Goal: Use online tool/utility: Utilize a website feature to perform a specific function

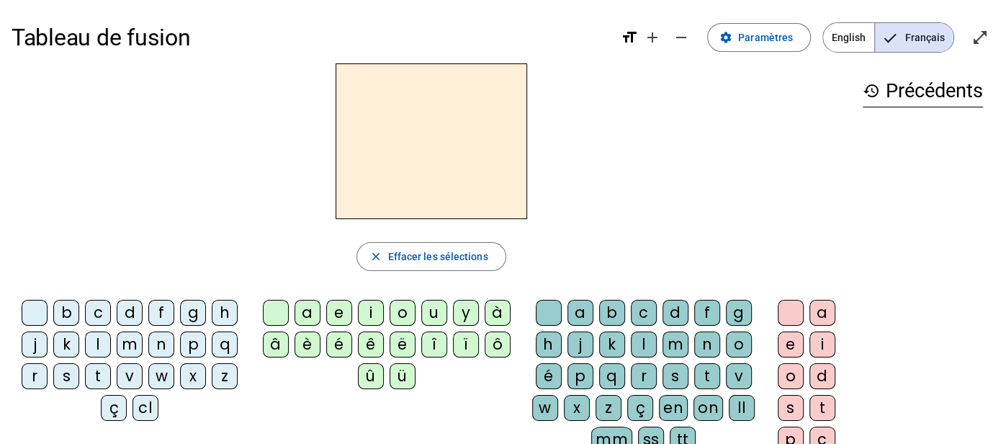
click at [159, 316] on div "f" at bounding box center [161, 313] width 26 height 26
click at [372, 306] on div "i" at bounding box center [371, 313] width 26 height 26
click at [707, 349] on div "n" at bounding box center [707, 344] width 26 height 26
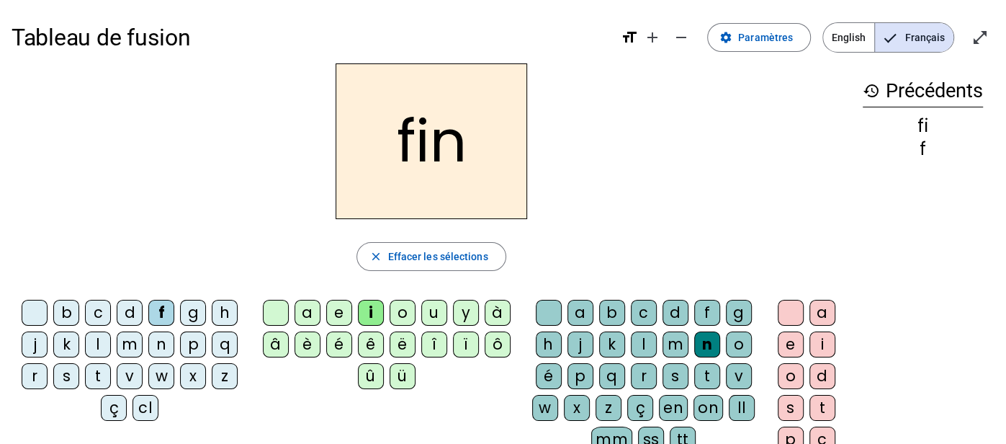
click at [797, 336] on div "e" at bounding box center [791, 344] width 26 height 26
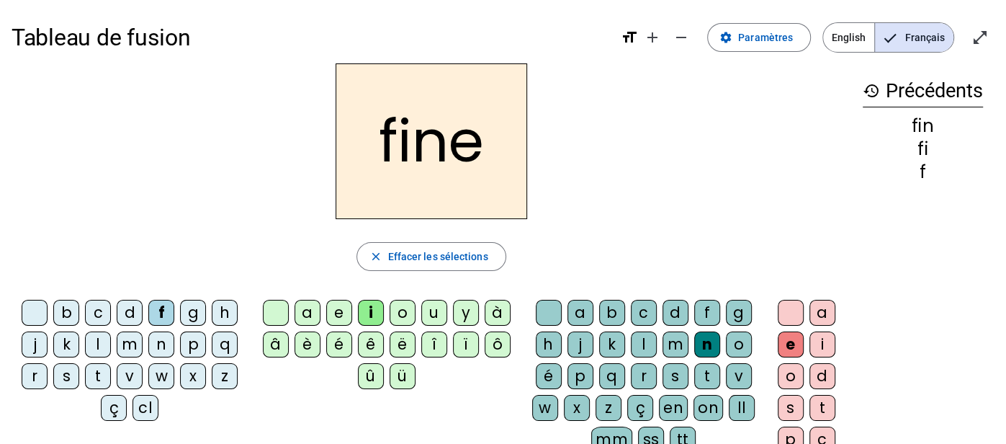
click at [128, 340] on div "m" at bounding box center [130, 344] width 26 height 26
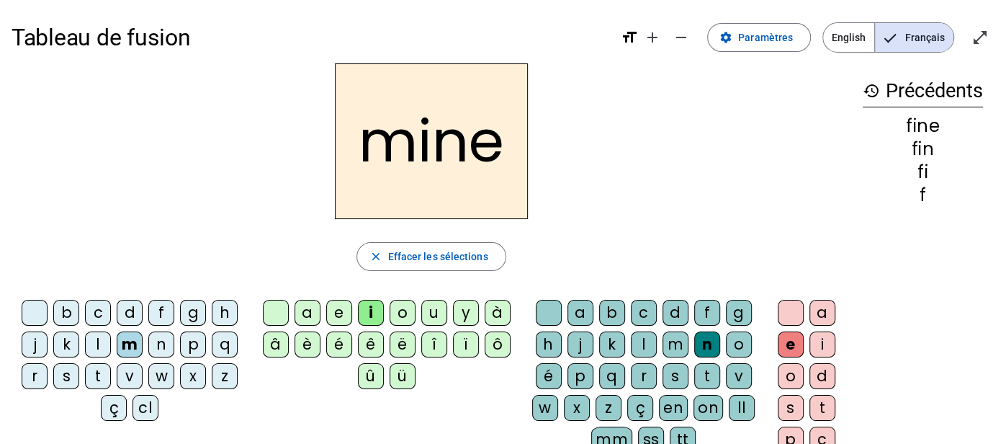
click at [669, 341] on div "m" at bounding box center [676, 344] width 26 height 26
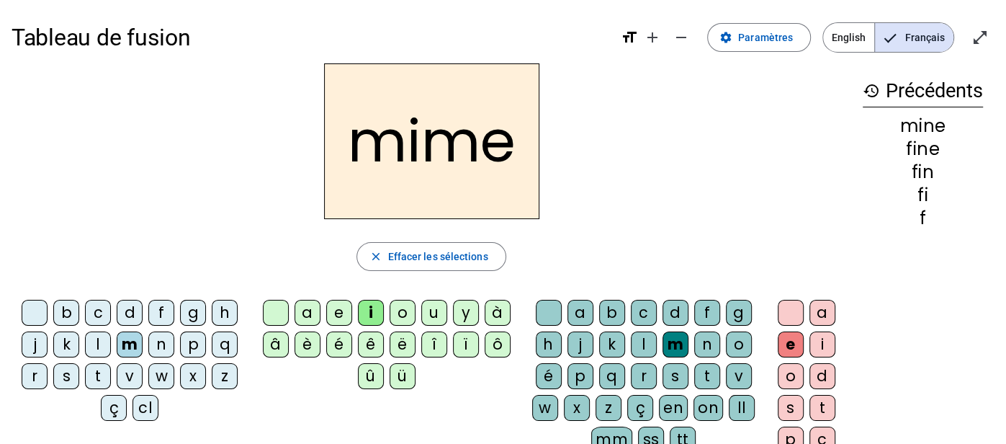
click at [37, 370] on div "r" at bounding box center [35, 376] width 26 height 26
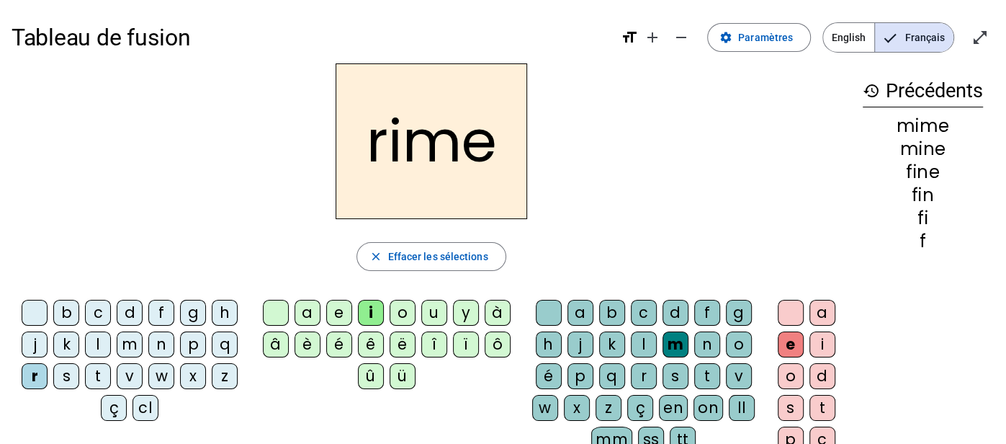
click at [730, 383] on div "v" at bounding box center [739, 376] width 26 height 26
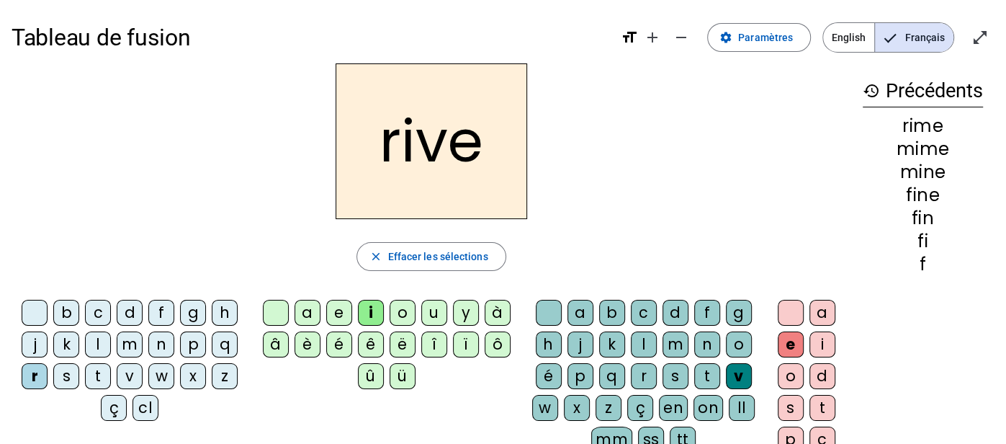
click at [313, 308] on div "a" at bounding box center [308, 313] width 26 height 26
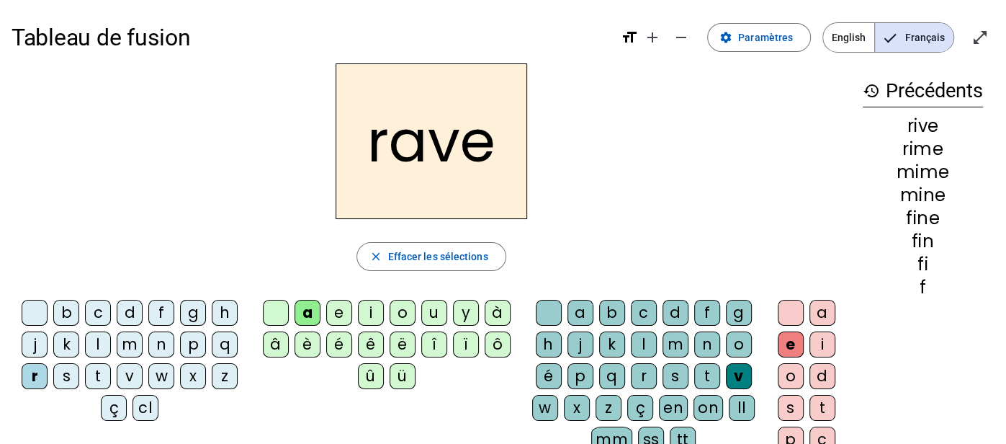
click at [76, 309] on div "b" at bounding box center [66, 313] width 26 height 26
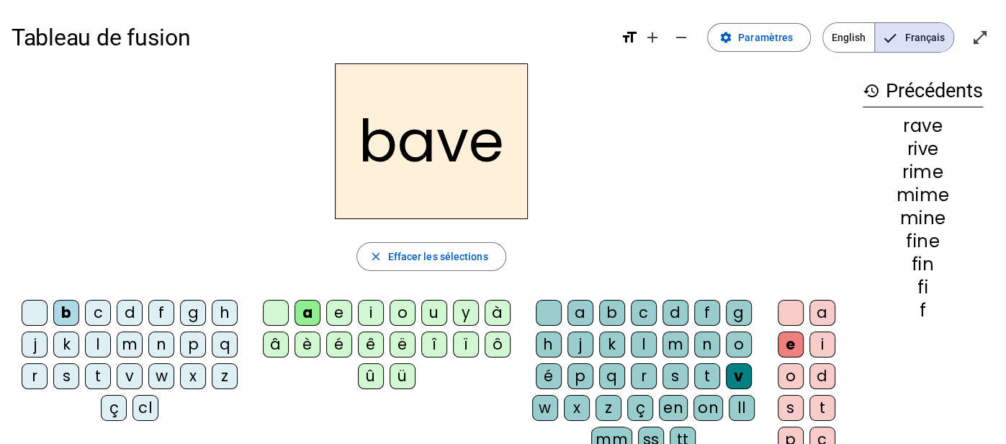
click at [98, 301] on div "c" at bounding box center [98, 313] width 26 height 26
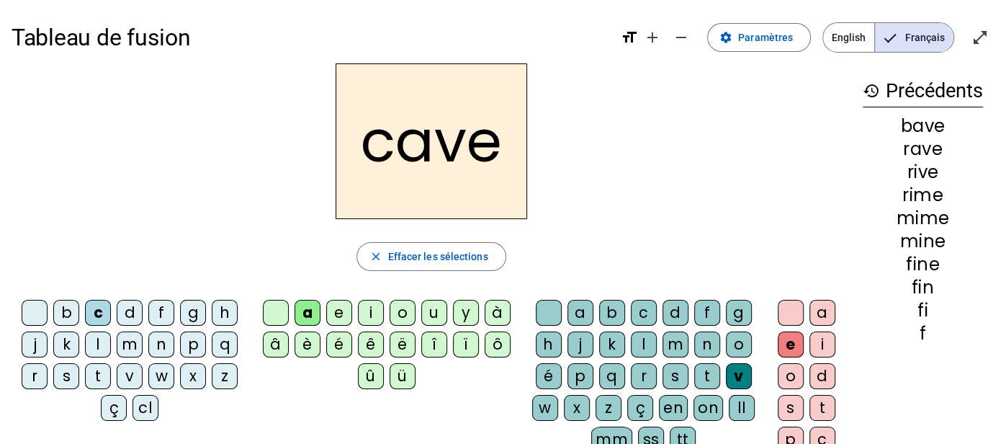
click at [581, 374] on div "p" at bounding box center [581, 376] width 26 height 26
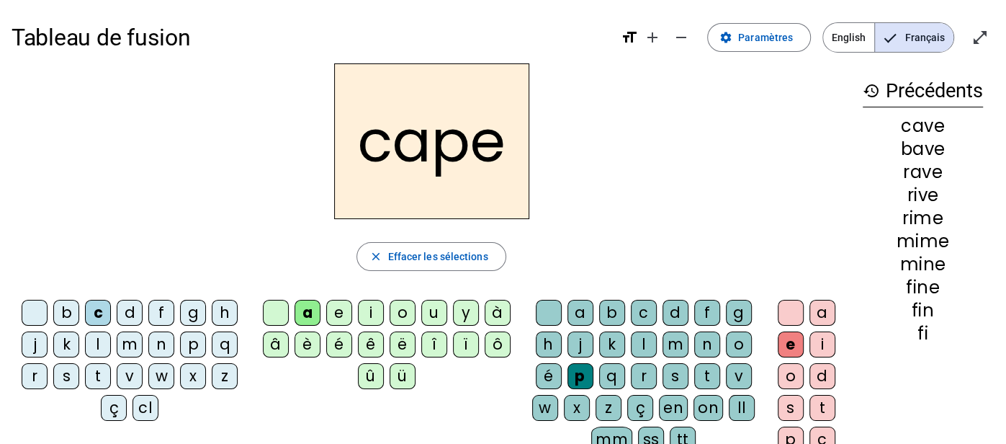
click at [731, 317] on div "g" at bounding box center [739, 313] width 26 height 26
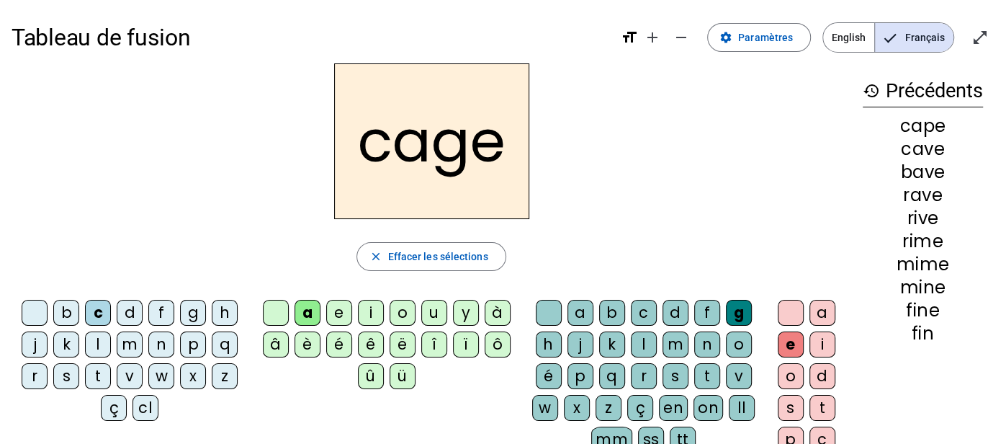
click at [152, 348] on div "n" at bounding box center [161, 344] width 26 height 26
